Goal: Task Accomplishment & Management: Use online tool/utility

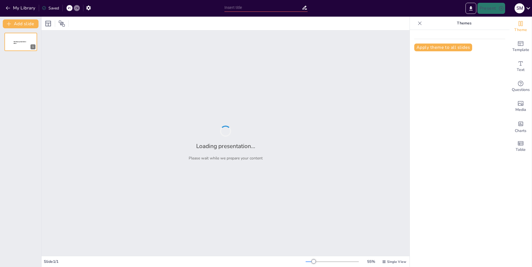
type input "SCUHS MNSG SAS"
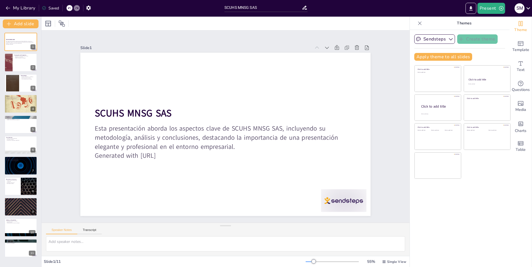
click at [374, 67] on div "Slide 1 SCUHS MNSG SAS Esta presentación aborda los aspectos clave de SCUHS MNS…" at bounding box center [225, 126] width 321 height 179
click at [469, 5] on button "Export to PowerPoint" at bounding box center [471, 8] width 11 height 11
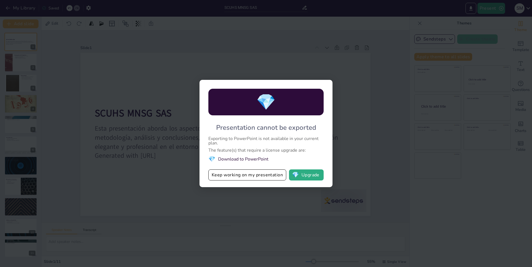
click at [352, 104] on div "💎 Presentation cannot be exported Exporting to PowerPoint is not available in y…" at bounding box center [266, 133] width 532 height 267
click at [237, 176] on button "Keep working on my presentation" at bounding box center [247, 174] width 78 height 11
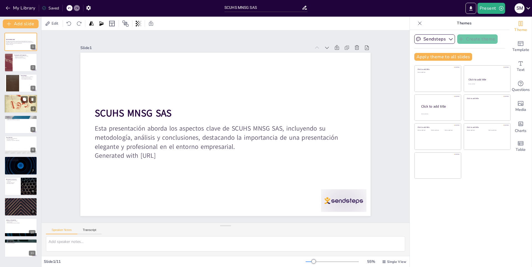
click at [11, 108] on div at bounding box center [20, 103] width 33 height 45
type textarea "Identificar tendencias en el mercado es esencial para cualquier empresa que bus…"
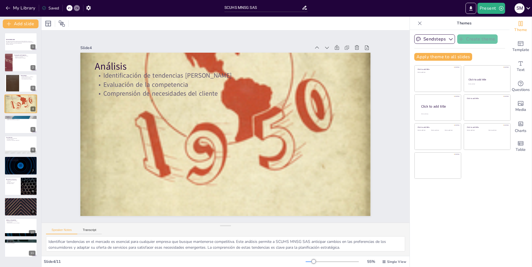
drag, startPoint x: 0, startPoint y: 100, endPoint x: 0, endPoint y: 129, distance: 28.8
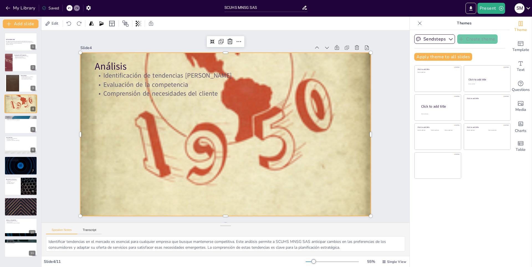
drag, startPoint x: 409, startPoint y: 62, endPoint x: 396, endPoint y: 67, distance: 13.4
click at [410, 63] on div "Sendsteps Create theme Apply theme to all slides Click to add title Click to ad…" at bounding box center [460, 148] width 100 height 237
drag, startPoint x: 395, startPoint y: 70, endPoint x: 382, endPoint y: 79, distance: 16.1
click at [395, 72] on div "Slide 1 SCUHS MNSG SAS Esta presentación aborda los aspectos clave de SCUHS MNS…" at bounding box center [226, 126] width 386 height 229
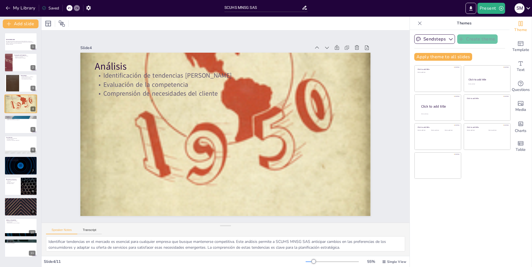
click at [380, 168] on div "Slide 1 SCUHS MNSG SAS Esta presentación aborda los aspectos clave de SCUHS MNS…" at bounding box center [226, 126] width 338 height 211
click at [92, 6] on button "button" at bounding box center [88, 8] width 10 height 10
click at [87, 9] on icon "button" at bounding box center [89, 8] width 6 height 6
click at [88, 8] on icon "button" at bounding box center [89, 8] width 6 height 6
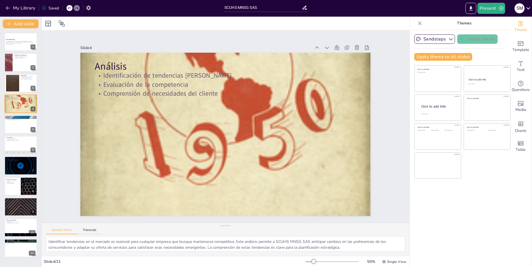
click at [88, 8] on icon "button" at bounding box center [89, 8] width 6 height 6
